Goal: Information Seeking & Learning: Learn about a topic

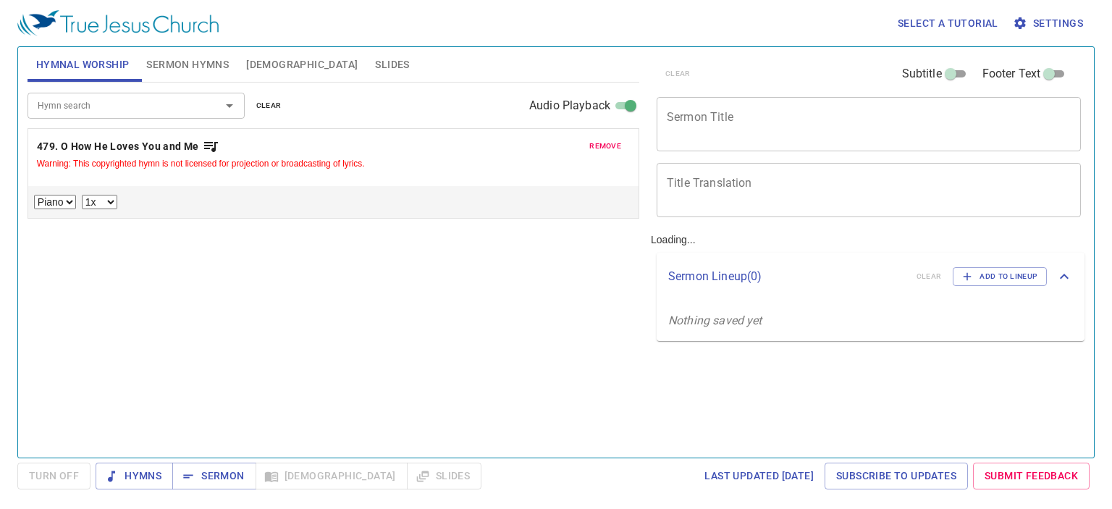
select select "1"
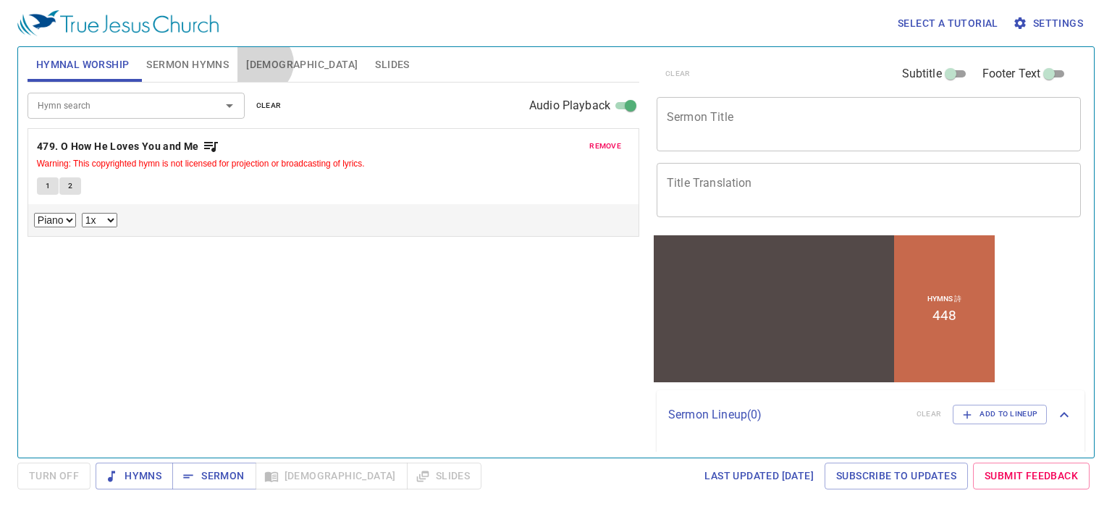
click at [262, 63] on span "Bible" at bounding box center [301, 65] width 111 height 18
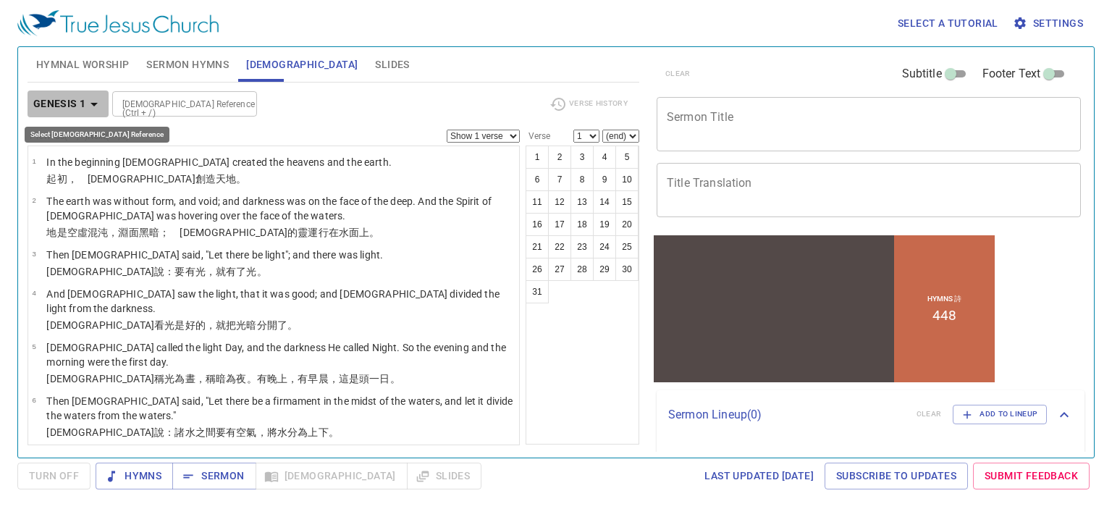
click at [94, 103] on icon "button" at bounding box center [93, 105] width 7 height 4
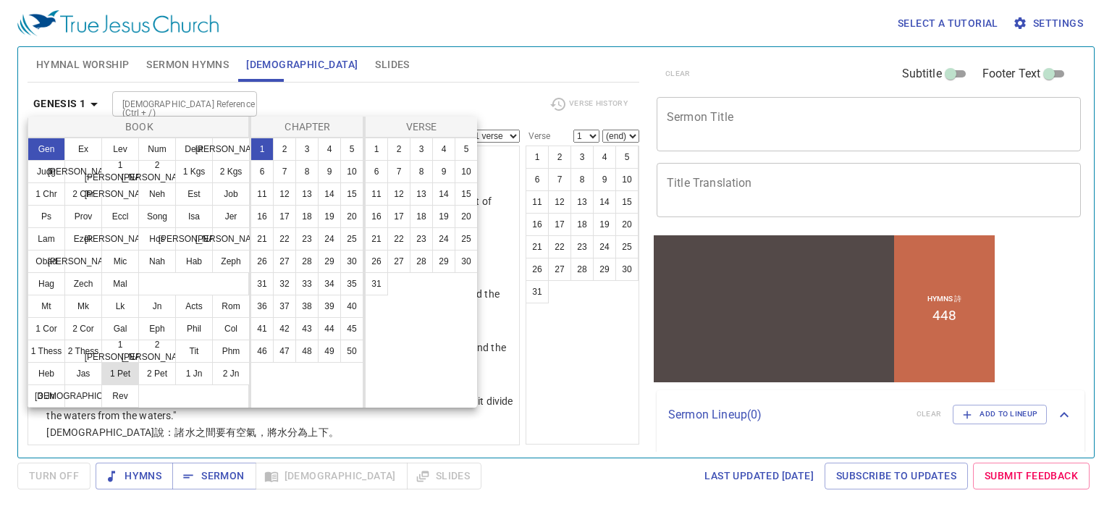
click at [130, 379] on button "1 Pet" at bounding box center [120, 373] width 38 height 23
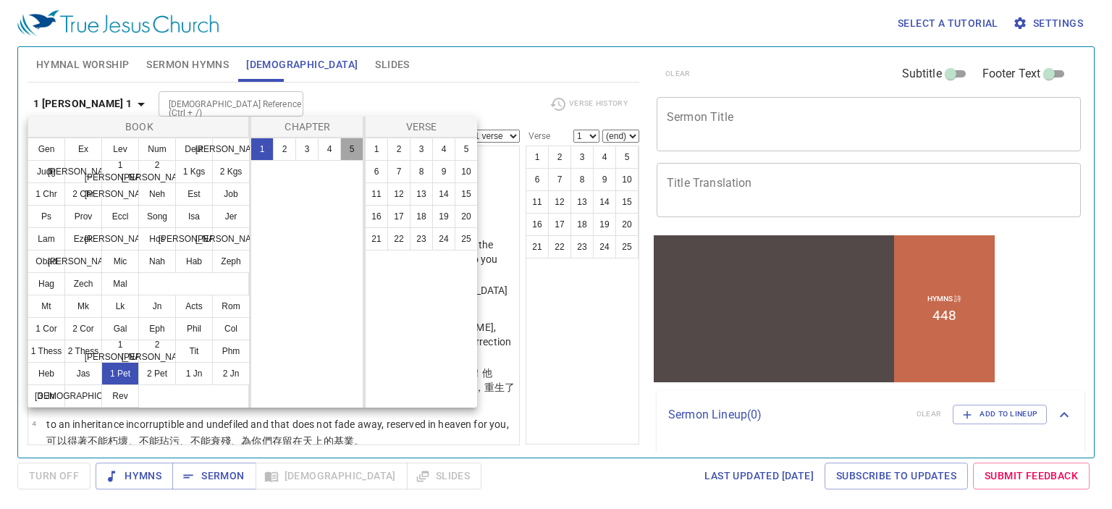
click at [351, 149] on button "5" at bounding box center [351, 149] width 23 height 23
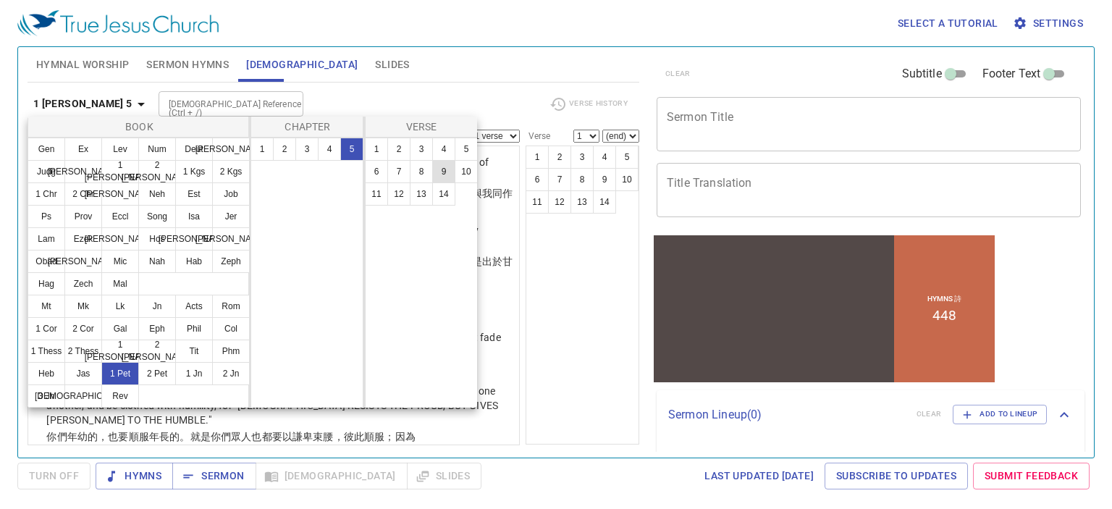
click at [443, 172] on button "9" at bounding box center [443, 171] width 23 height 23
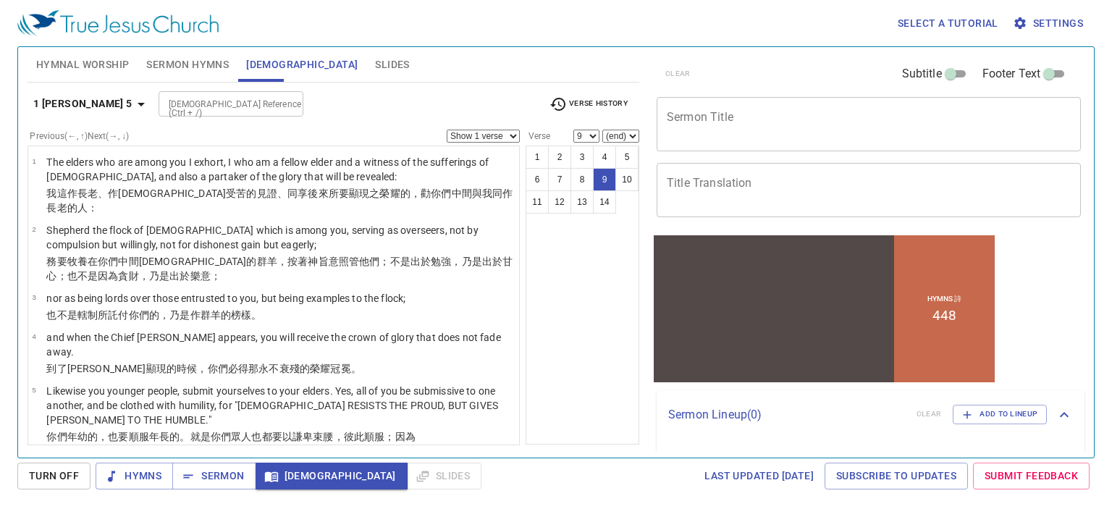
scroll to position [297, 0]
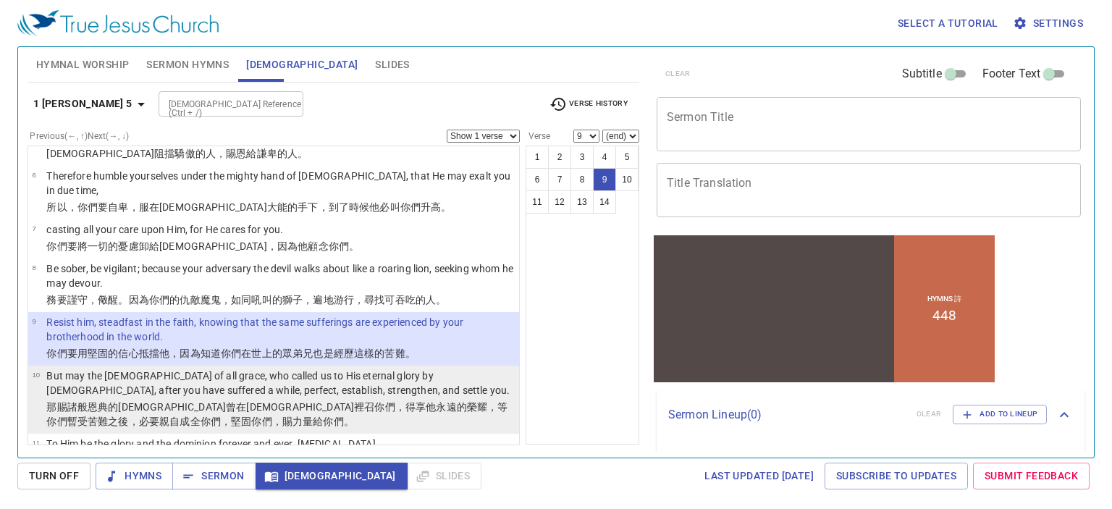
click at [434, 368] on p "But may the [DEMOGRAPHIC_DATA] of all grace, who called us to His eternal glory…" at bounding box center [280, 382] width 468 height 29
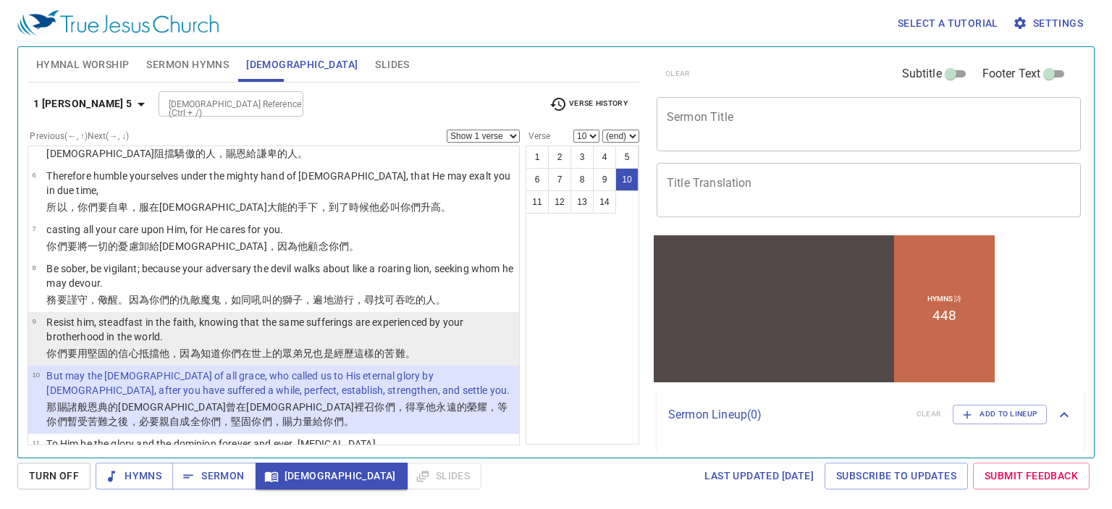
click at [264, 315] on p "Resist him, steadfast in the faith, knowing that the same sufferings are experi…" at bounding box center [280, 329] width 468 height 29
select select "9"
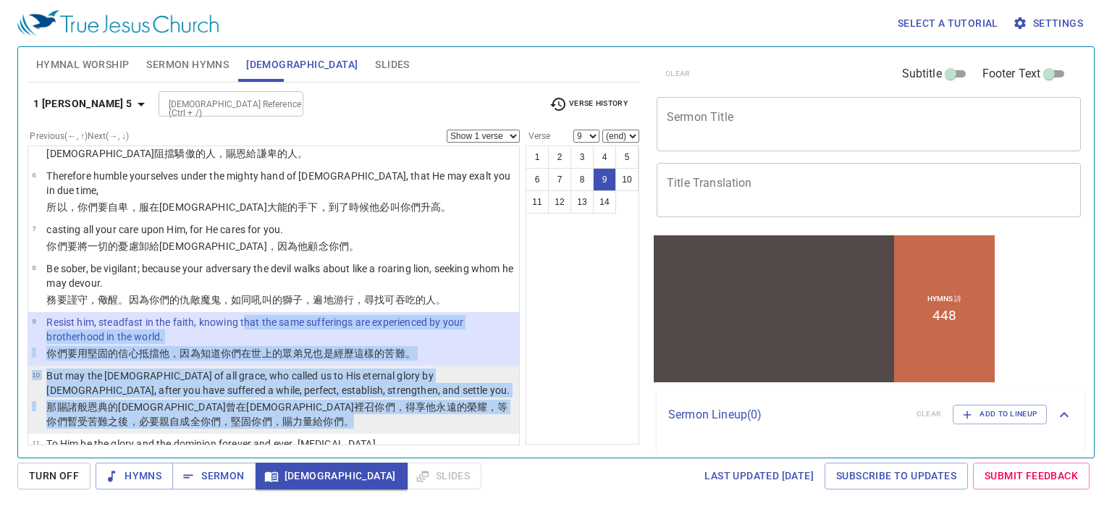
drag, startPoint x: 245, startPoint y: 279, endPoint x: 249, endPoint y: 373, distance: 94.2
click at [249, 373] on ul "1 The elders who are among you I exhort, I who am a fellow elder and a witness …" at bounding box center [274, 295] width 492 height 300
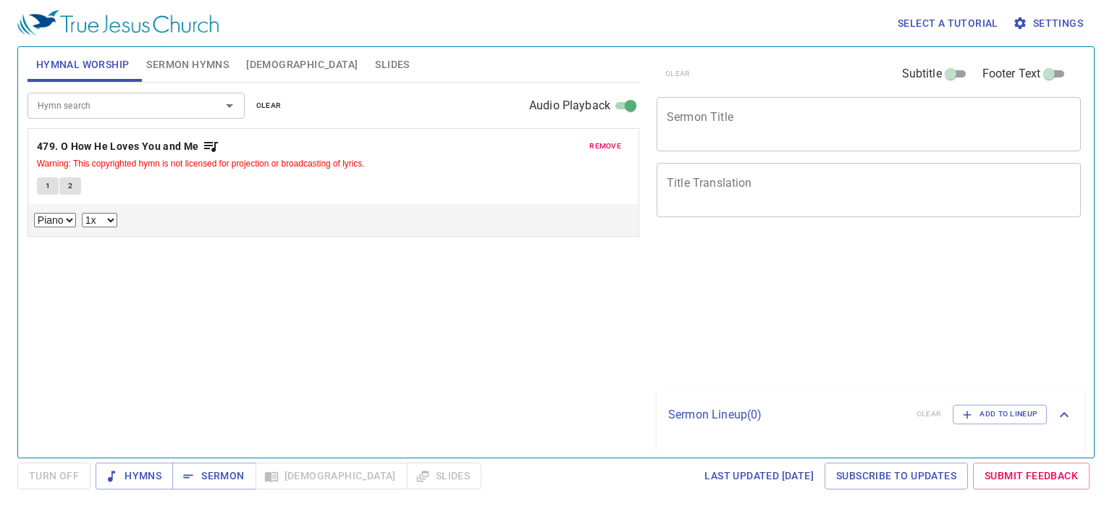
select select "1"
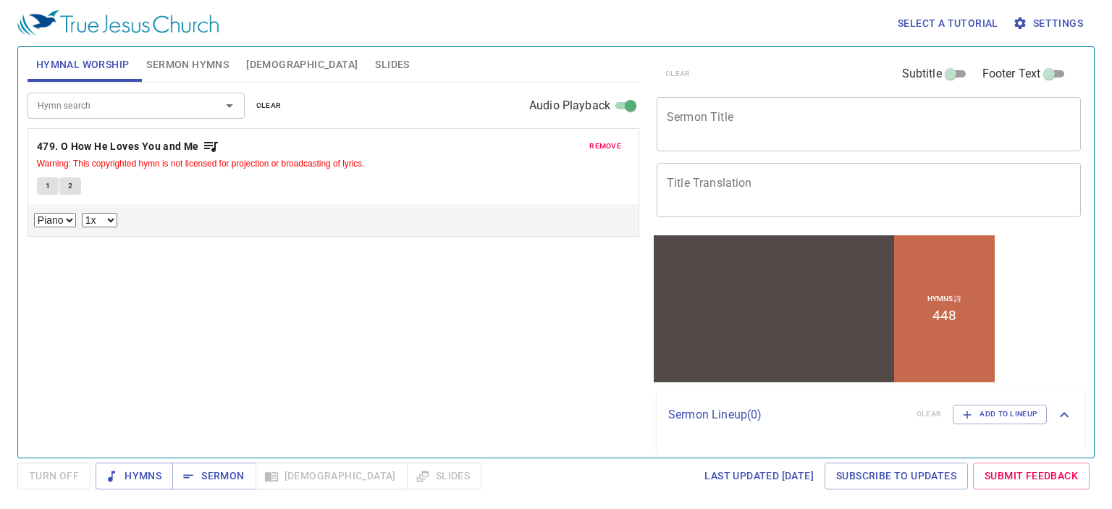
click at [258, 60] on span "[DEMOGRAPHIC_DATA]" at bounding box center [301, 65] width 111 height 18
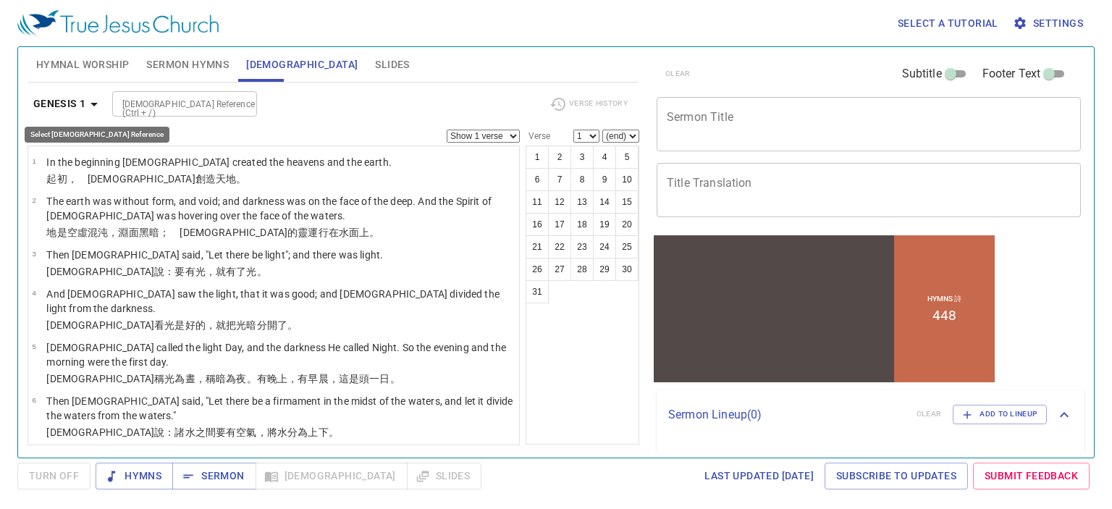
click at [93, 103] on icon "button" at bounding box center [93, 105] width 7 height 4
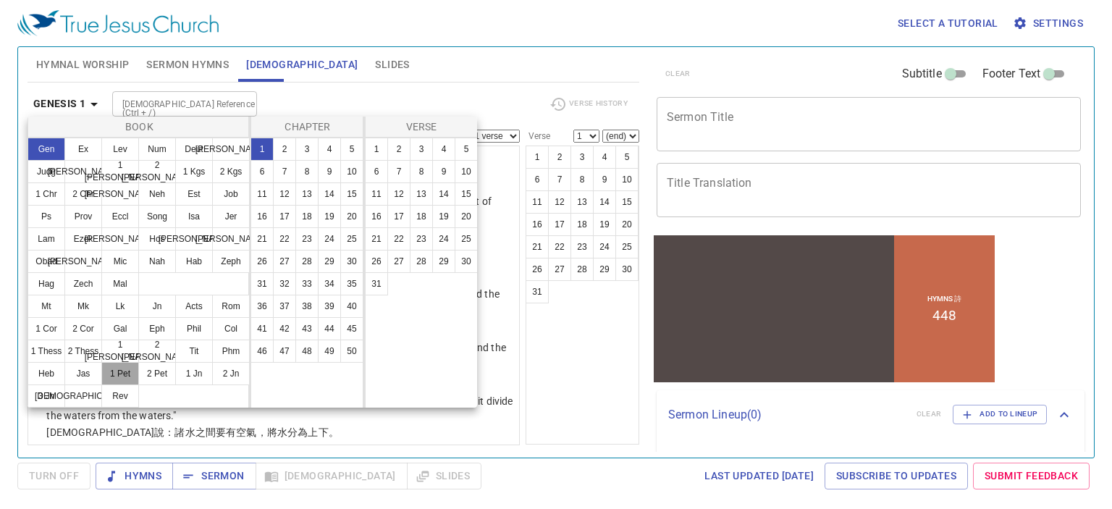
click at [118, 372] on button "1 Pet" at bounding box center [120, 373] width 38 height 23
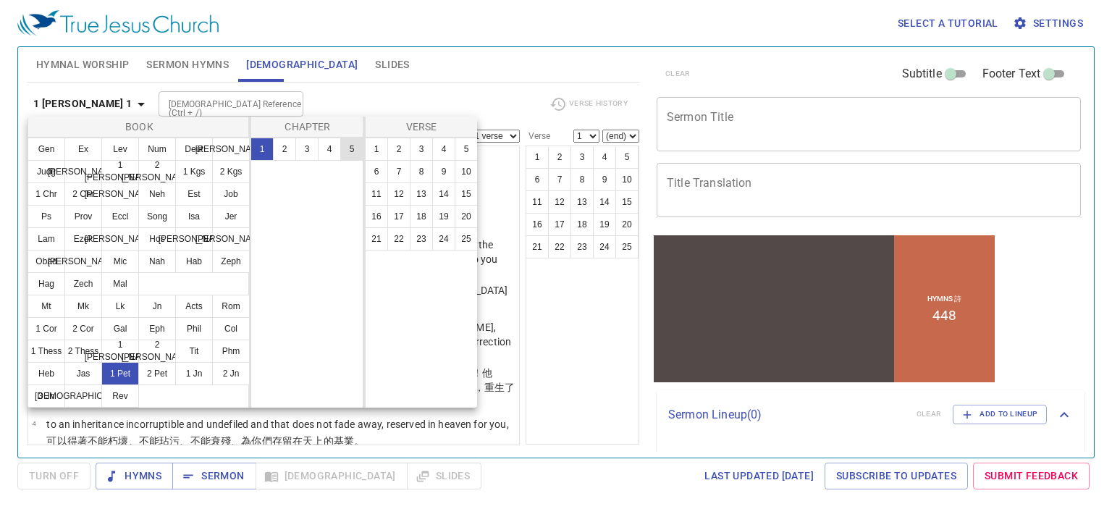
click at [352, 151] on button "5" at bounding box center [351, 149] width 23 height 23
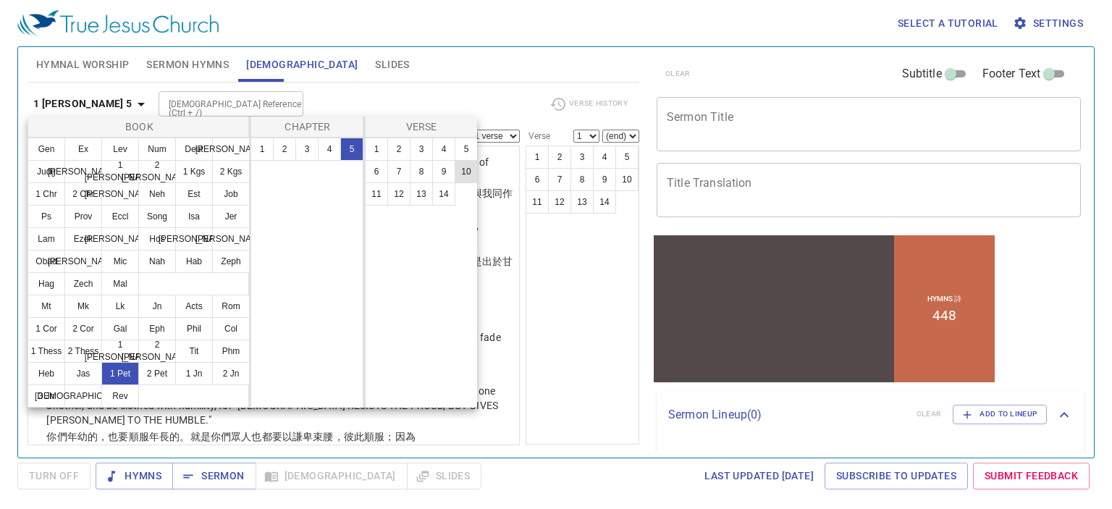
drag, startPoint x: 442, startPoint y: 171, endPoint x: 460, endPoint y: 173, distance: 18.2
click at [460, 173] on ul "1 2 3 4 5 6 7 8 9 10 11 12 13 14" at bounding box center [421, 171] width 112 height 67
click at [445, 174] on button "9" at bounding box center [443, 171] width 23 height 23
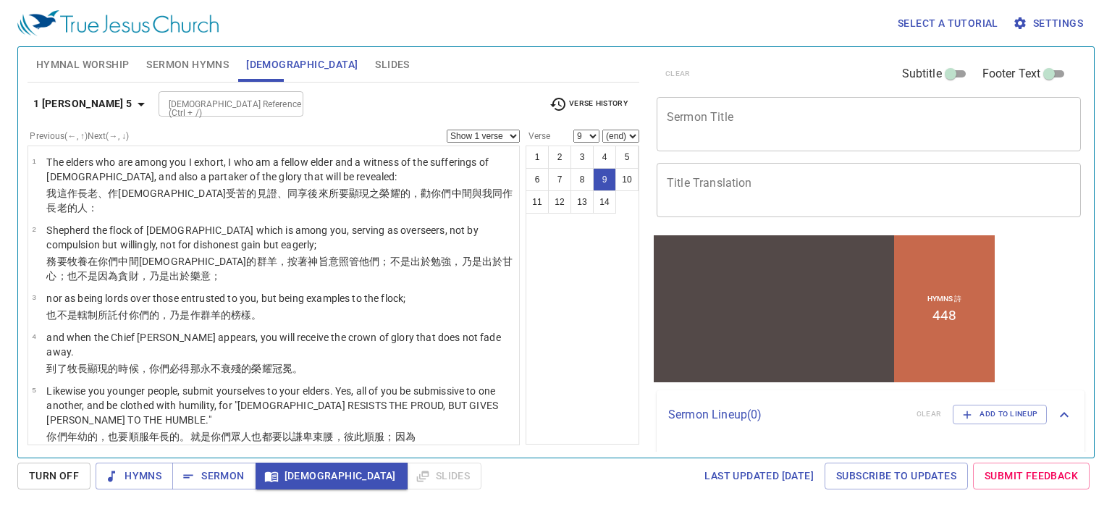
scroll to position [297, 0]
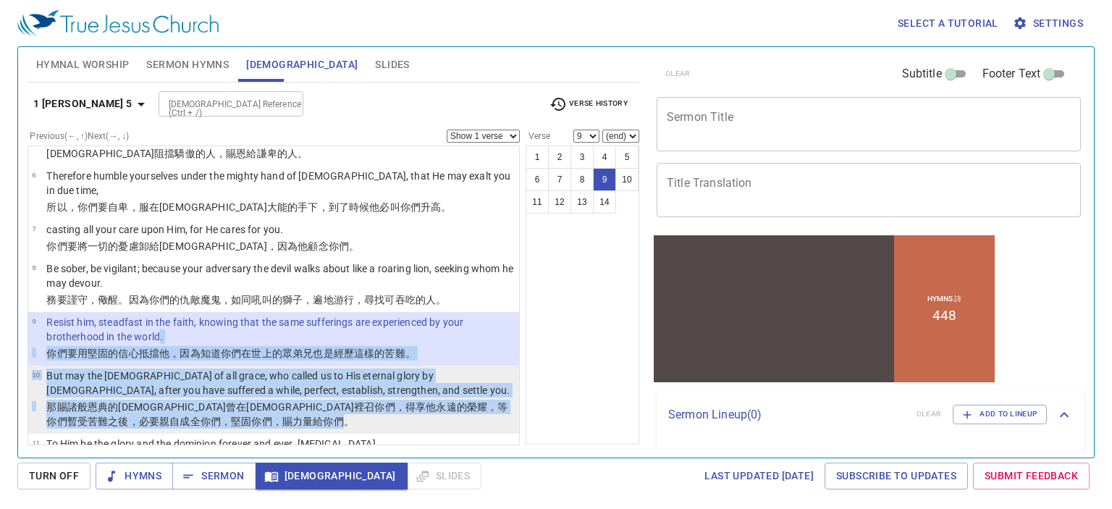
drag, startPoint x: 156, startPoint y: 292, endPoint x: 184, endPoint y: 371, distance: 83.5
click at [183, 373] on ul "1 The elders who are among you I exhort, I who am a fellow elder and a witness …" at bounding box center [274, 295] width 492 height 300
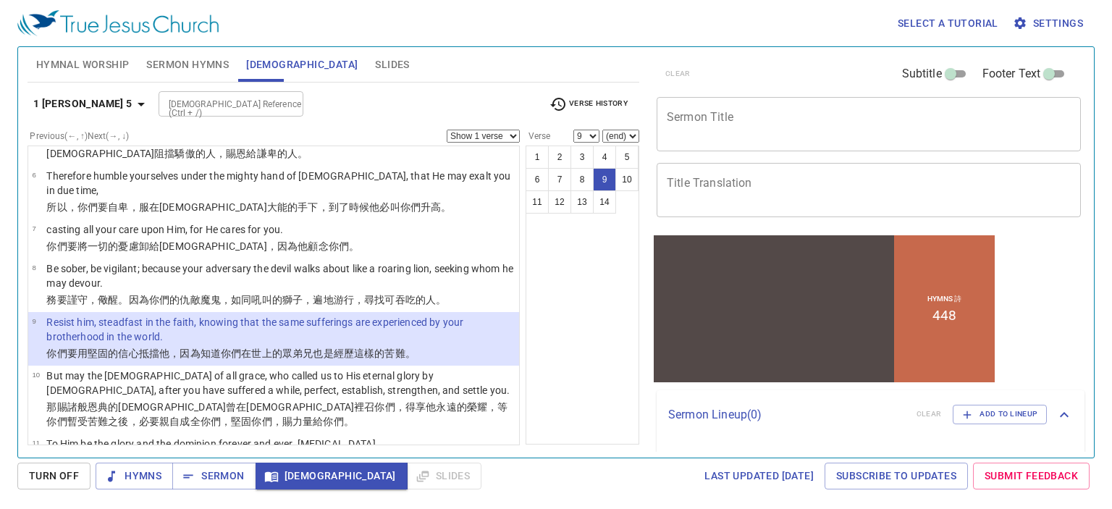
click at [111, 315] on p "Resist him, steadfast in the faith, knowing that the same sufferings are experi…" at bounding box center [280, 329] width 468 height 29
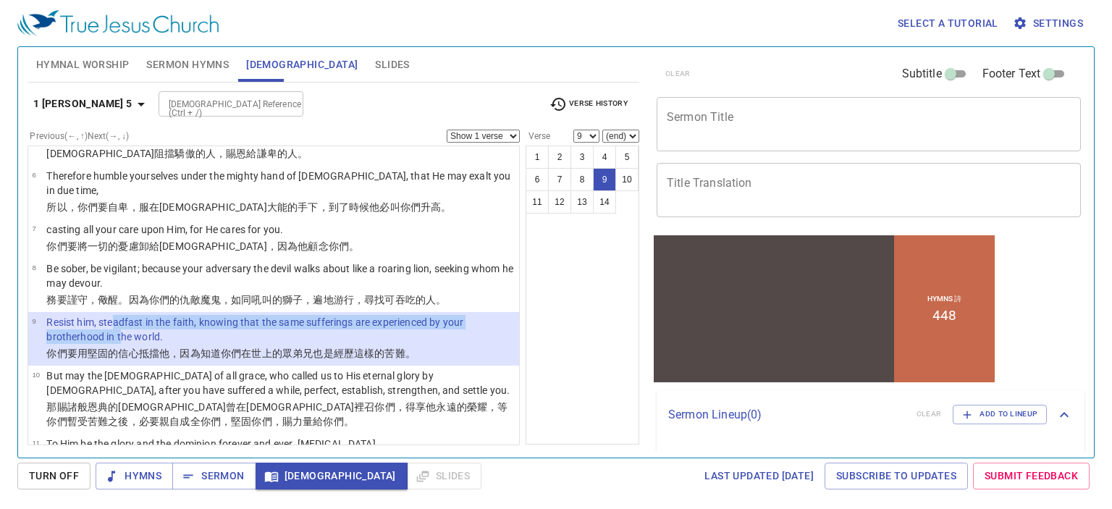
drag, startPoint x: 111, startPoint y: 275, endPoint x: 144, endPoint y: 287, distance: 35.2
click at [122, 315] on p "Resist him, steadfast in the faith, knowing that the same sufferings are experi…" at bounding box center [280, 329] width 468 height 29
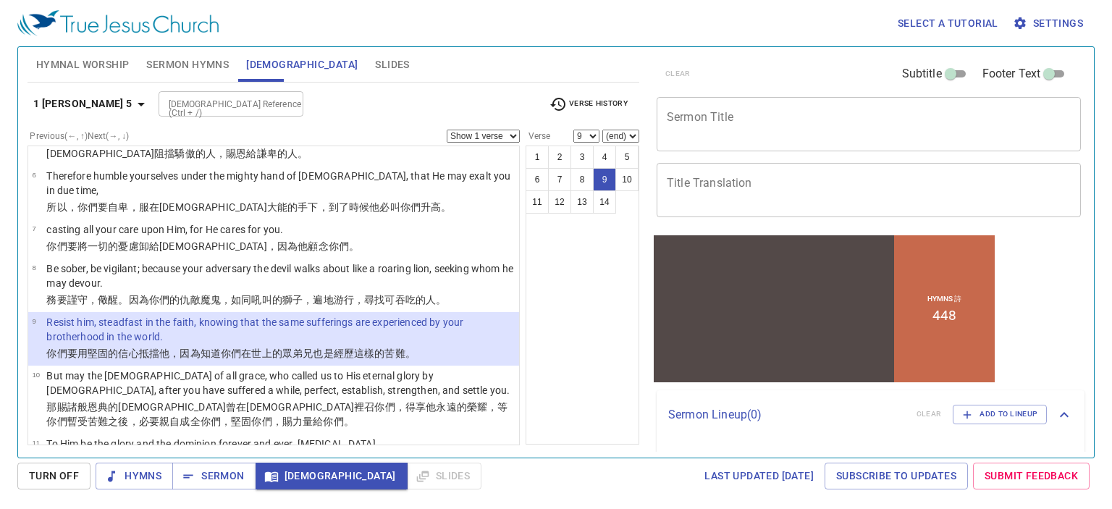
click at [460, 315] on p "Resist him, steadfast in the faith, knowing that the same sufferings are experi…" at bounding box center [280, 329] width 468 height 29
click at [49, 315] on p "Resist him, steadfast in the faith, knowing that the same sufferings are experi…" at bounding box center [280, 329] width 468 height 29
drag, startPoint x: 58, startPoint y: 270, endPoint x: 571, endPoint y: 296, distance: 513.8
click at [571, 296] on div "1 2 3 4 5 6 7 8 9 10 11 12 13 14" at bounding box center [582, 294] width 114 height 299
drag, startPoint x: 58, startPoint y: 276, endPoint x: 54, endPoint y: 310, distance: 34.3
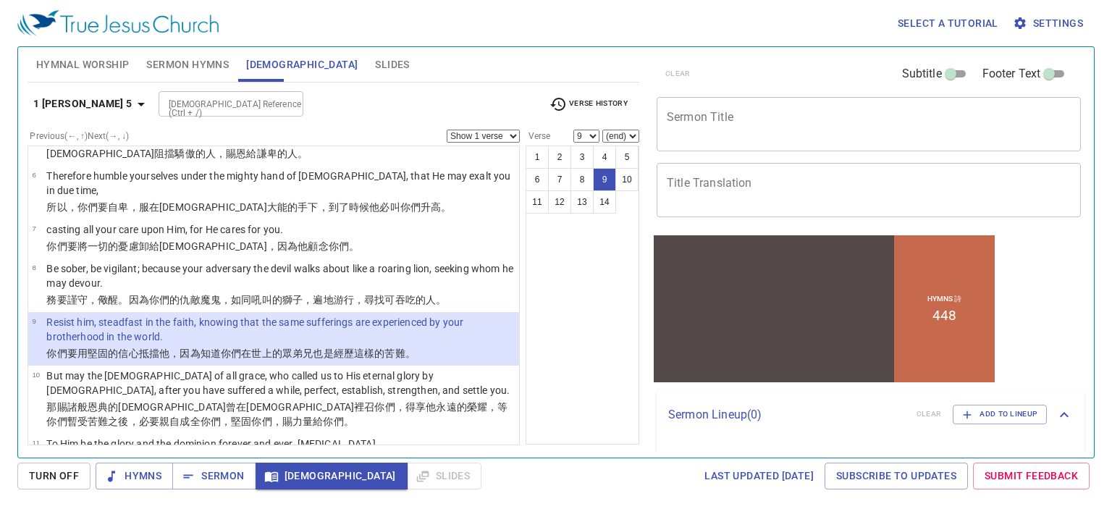
drag, startPoint x: 54, startPoint y: 310, endPoint x: 562, endPoint y: 320, distance: 508.2
click at [562, 320] on div "1 2 3 4 5 6 7 8 9 10 11 12 13 14" at bounding box center [582, 294] width 114 height 299
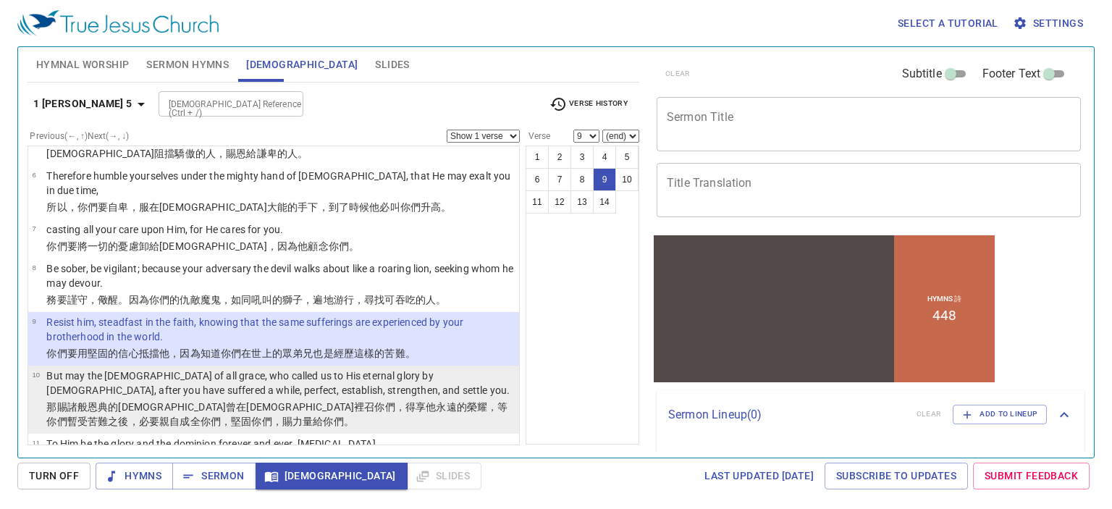
click at [122, 368] on p "But may the [DEMOGRAPHIC_DATA] of all grace, who called us to His eternal glory…" at bounding box center [280, 382] width 468 height 29
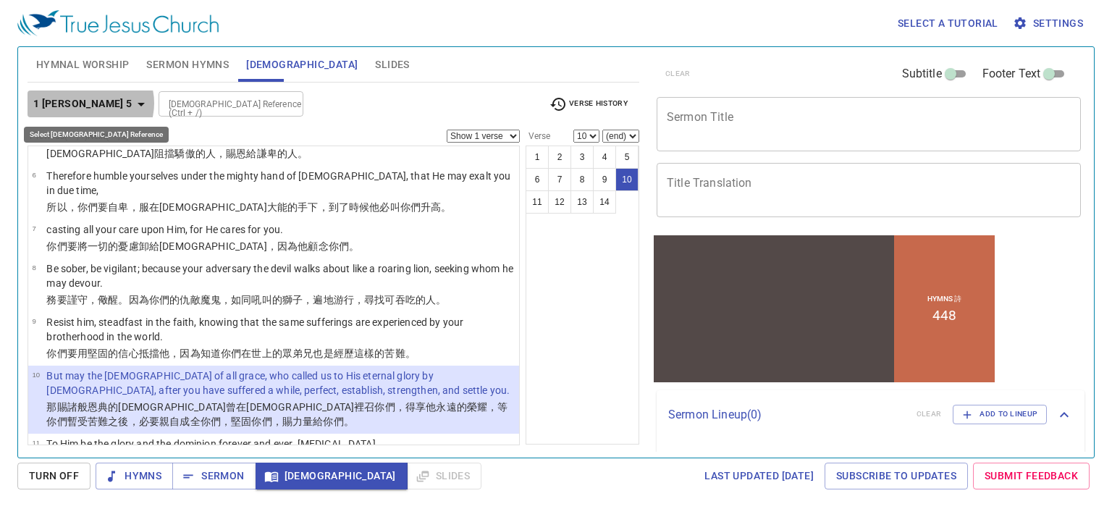
click at [138, 103] on icon "button" at bounding box center [141, 105] width 7 height 4
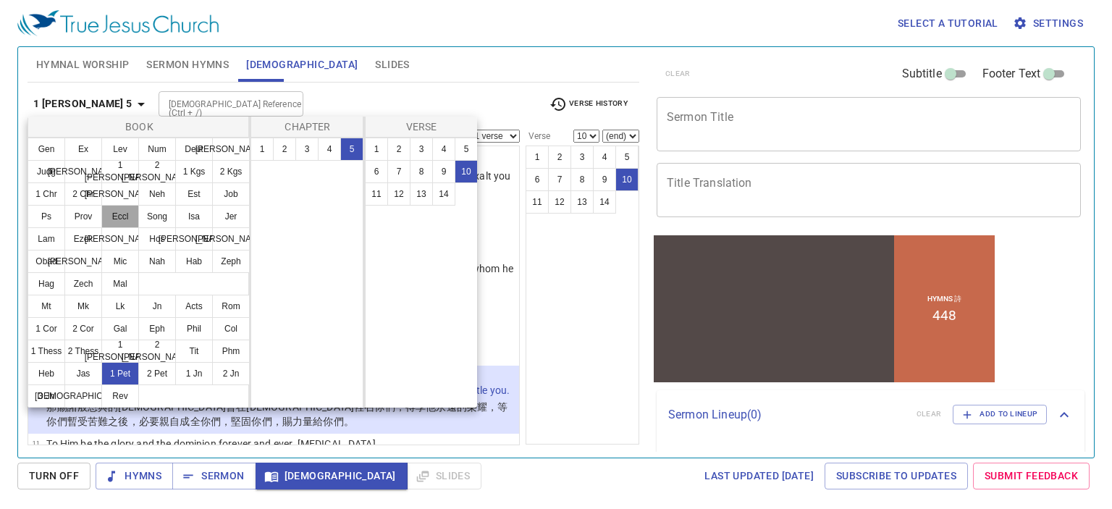
click at [125, 221] on button "Eccl" at bounding box center [120, 216] width 38 height 23
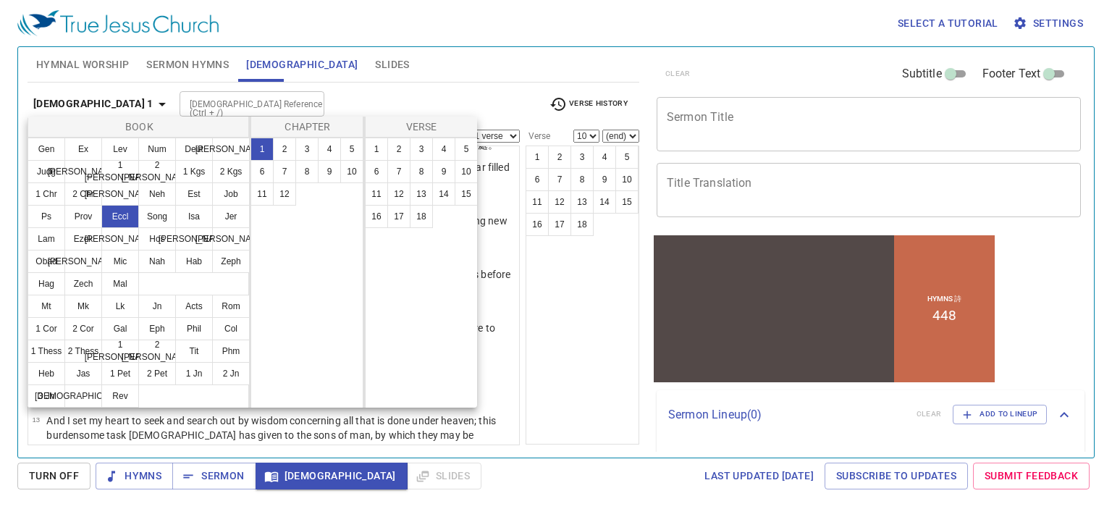
scroll to position [0, 0]
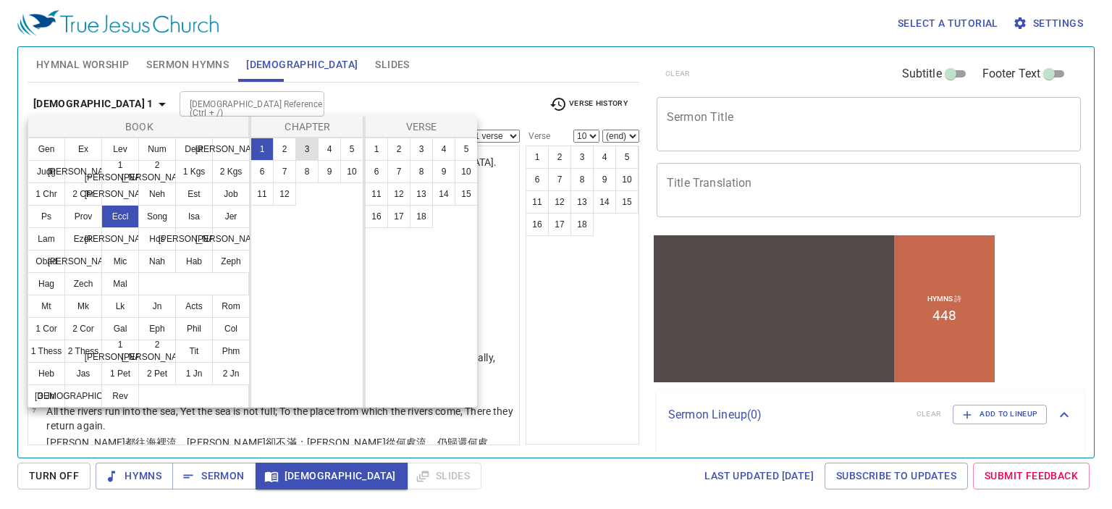
click at [302, 153] on button "3" at bounding box center [306, 149] width 23 height 23
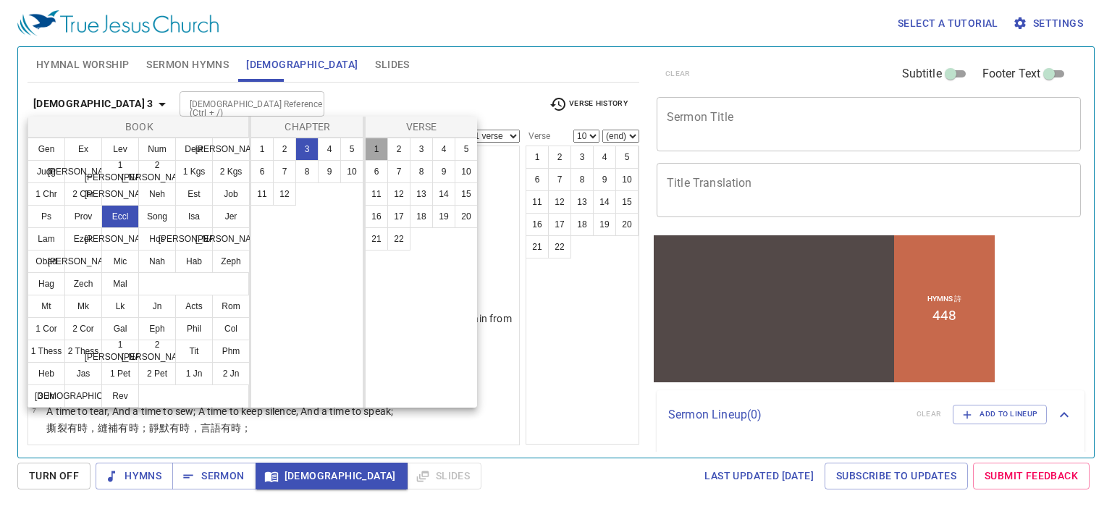
click at [374, 147] on button "1" at bounding box center [376, 149] width 23 height 23
select select "1"
